Goal: Task Accomplishment & Management: Manage account settings

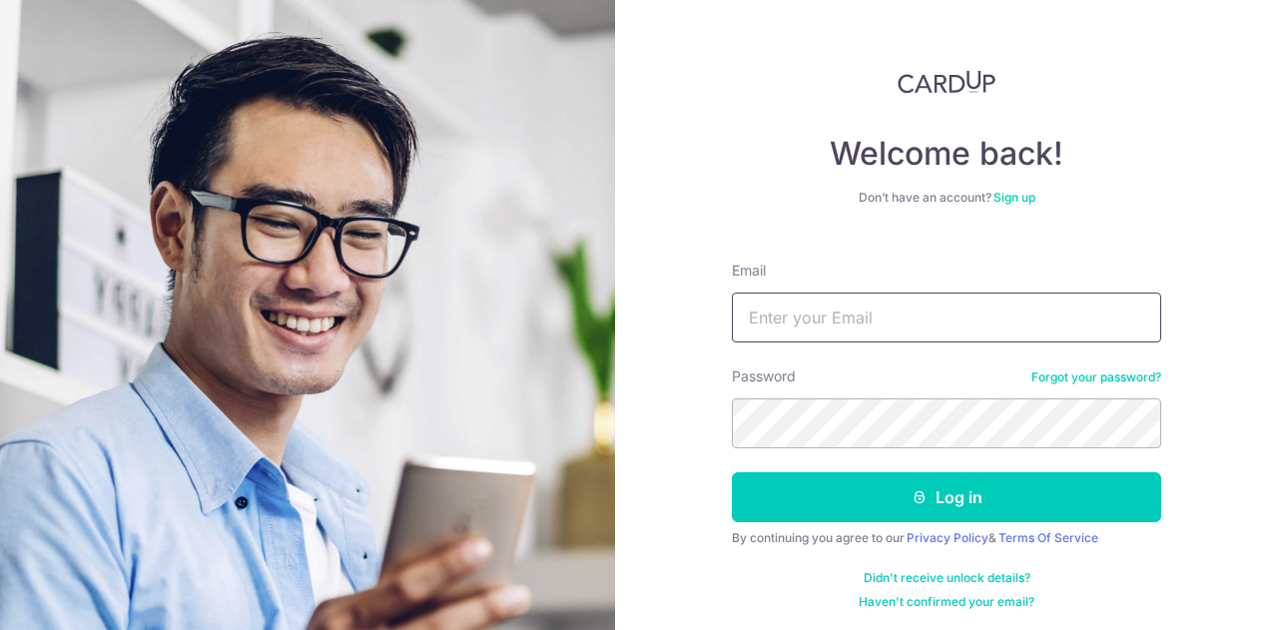
click at [904, 301] on input "Email" at bounding box center [946, 318] width 429 height 50
type input "[EMAIL_ADDRESS][DOMAIN_NAME]"
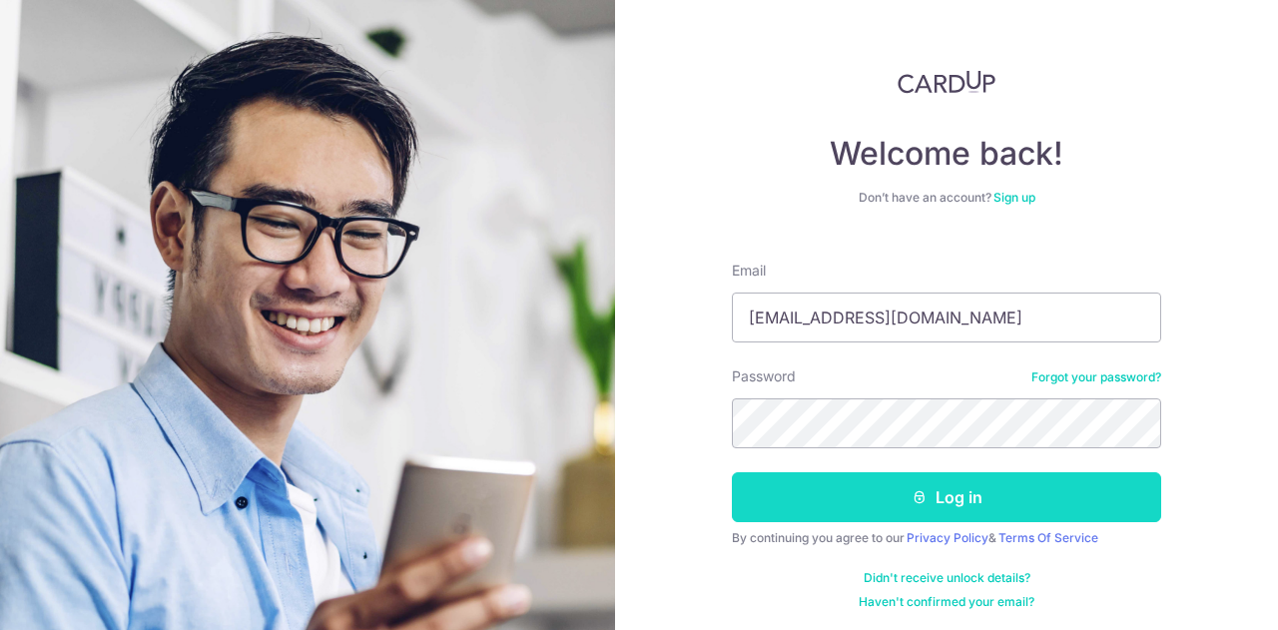
click at [909, 474] on button "Log in" at bounding box center [946, 497] width 429 height 50
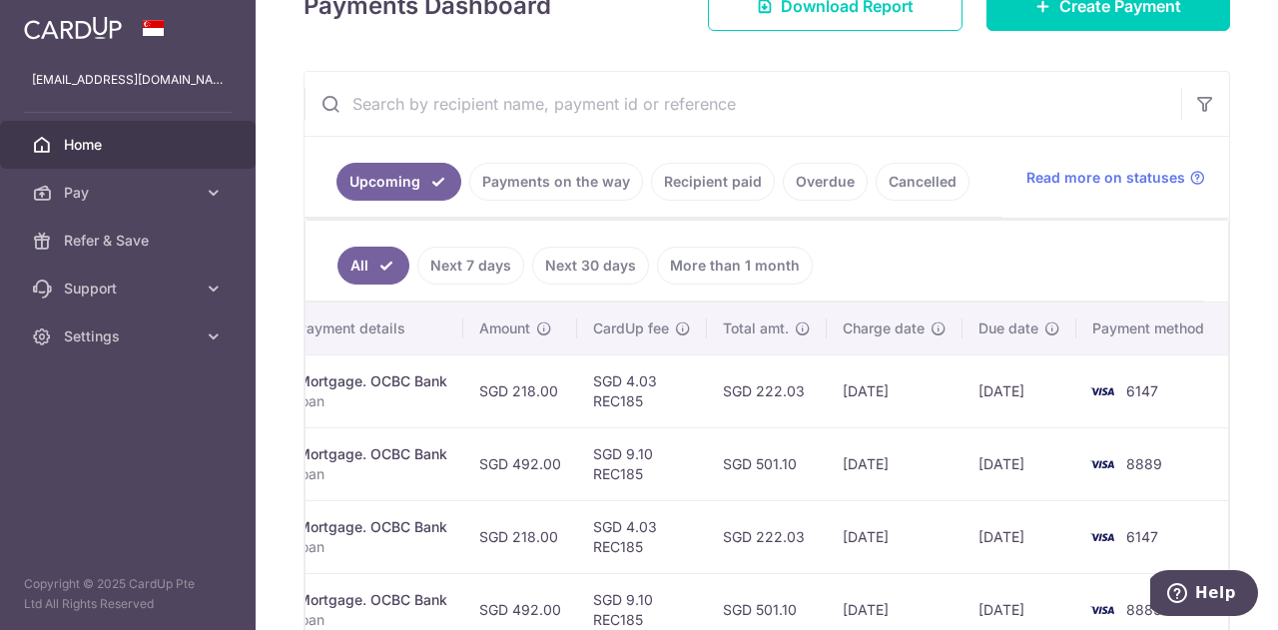
scroll to position [414, 0]
